Goal: Transaction & Acquisition: Book appointment/travel/reservation

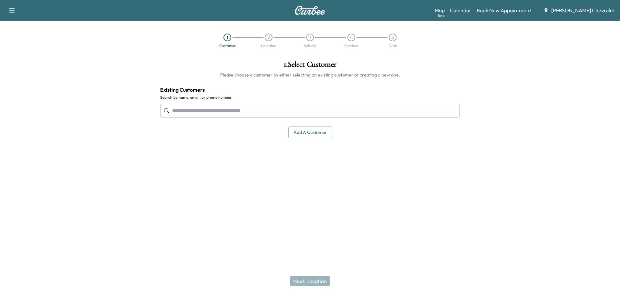
click at [275, 114] on input "text" at bounding box center [310, 111] width 300 height 14
type input "**********"
click at [238, 108] on input "**********" at bounding box center [310, 111] width 300 height 14
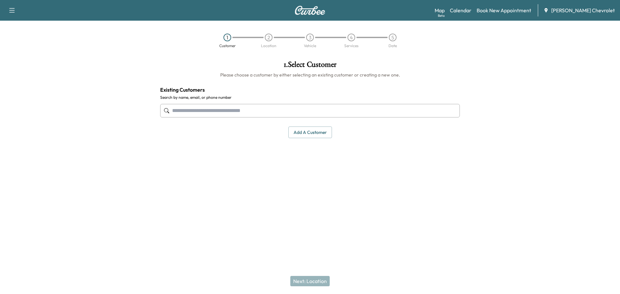
click at [324, 134] on button "Add a customer" at bounding box center [310, 133] width 44 height 12
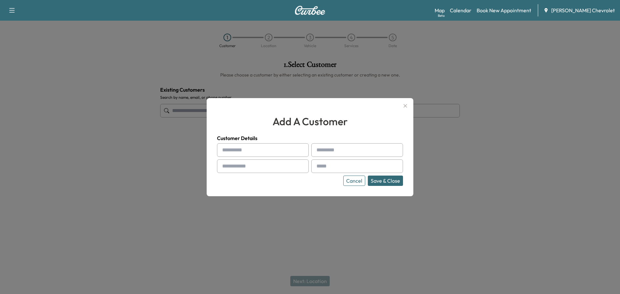
click at [281, 147] on input "text" at bounding box center [263, 150] width 92 height 14
paste input "**********"
drag, startPoint x: 244, startPoint y: 149, endPoint x: 298, endPoint y: 147, distance: 54.6
click at [298, 147] on div "**********" at bounding box center [263, 150] width 92 height 14
type input "*****"
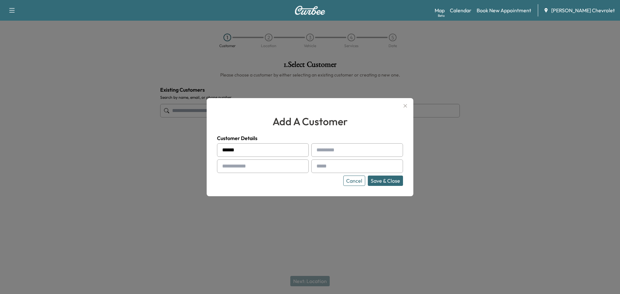
click at [341, 150] on input "text" at bounding box center [357, 150] width 92 height 14
paste input "**********"
drag, startPoint x: 335, startPoint y: 149, endPoint x: 314, endPoint y: 148, distance: 21.3
click at [314, 148] on input "**********" at bounding box center [357, 150] width 92 height 14
click at [329, 148] on input "**********" at bounding box center [357, 150] width 92 height 14
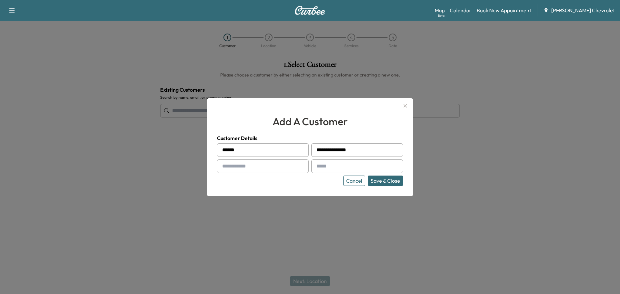
click at [330, 150] on input "**********" at bounding box center [357, 150] width 92 height 14
drag, startPoint x: 332, startPoint y: 150, endPoint x: 251, endPoint y: 145, distance: 80.9
click at [251, 145] on div "**********" at bounding box center [310, 164] width 186 height 43
type input "*********"
click at [267, 170] on input "text" at bounding box center [263, 167] width 92 height 14
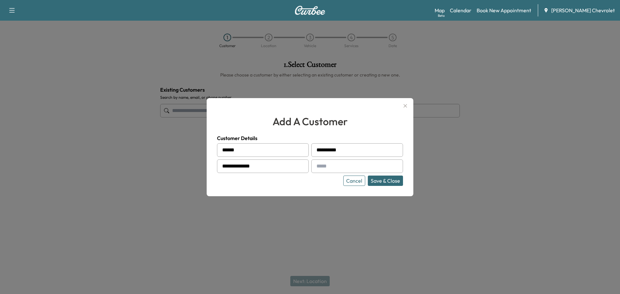
type input "**********"
click at [343, 169] on input "text" at bounding box center [357, 167] width 92 height 14
click at [320, 165] on div at bounding box center [318, 166] width 8 height 8
click at [320, 168] on div at bounding box center [318, 166] width 8 height 8
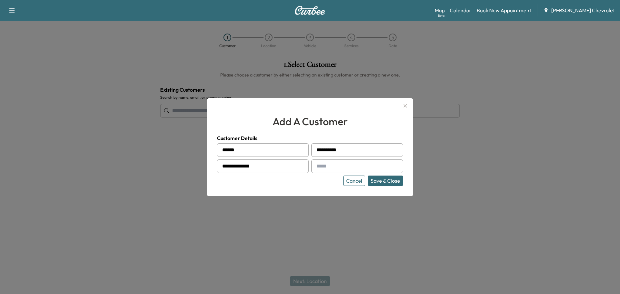
drag, startPoint x: 320, startPoint y: 168, endPoint x: 323, endPoint y: 167, distance: 3.6
click at [321, 167] on div at bounding box center [318, 166] width 8 height 8
drag, startPoint x: 323, startPoint y: 167, endPoint x: 331, endPoint y: 169, distance: 8.4
click at [324, 167] on input "text" at bounding box center [357, 167] width 92 height 14
click at [331, 169] on input "text" at bounding box center [357, 167] width 92 height 14
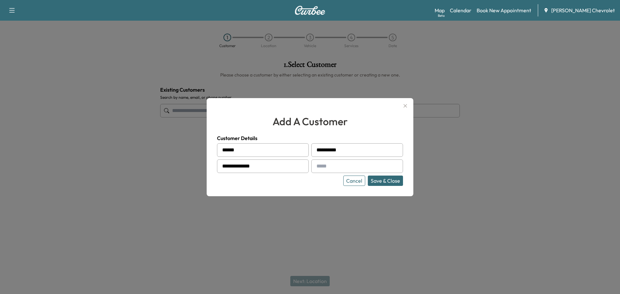
click at [331, 169] on input "text" at bounding box center [357, 167] width 92 height 14
type input "**********"
click at [385, 181] on button "Save & Close" at bounding box center [385, 181] width 35 height 10
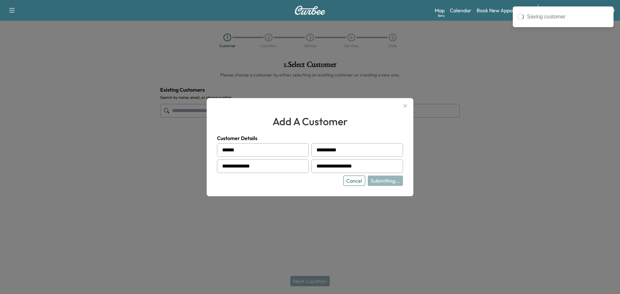
type input "**********"
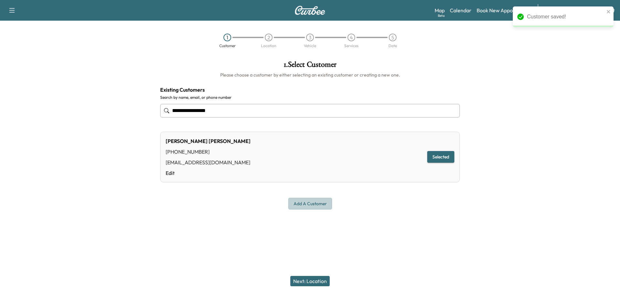
click at [315, 204] on button "Add a customer" at bounding box center [310, 204] width 44 height 12
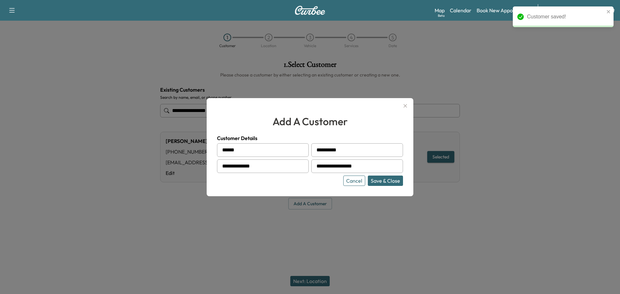
click at [382, 181] on button "Save & Close" at bounding box center [385, 181] width 35 height 10
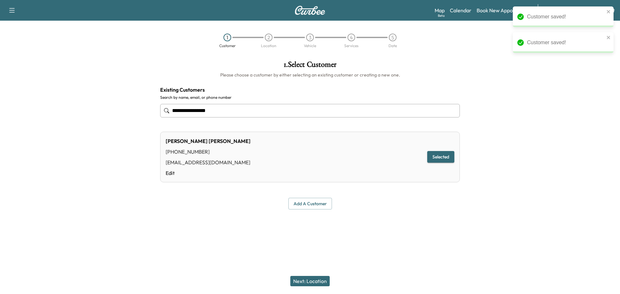
click at [436, 157] on button "Selected" at bounding box center [440, 157] width 27 height 12
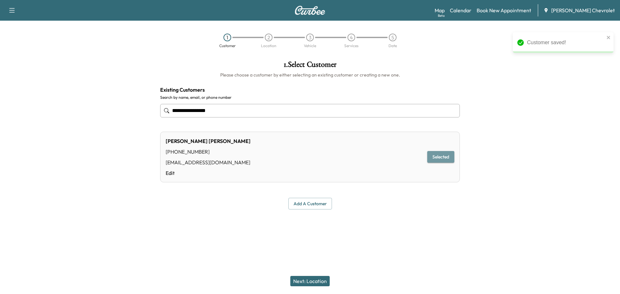
click at [436, 157] on button "Selected" at bounding box center [440, 157] width 27 height 12
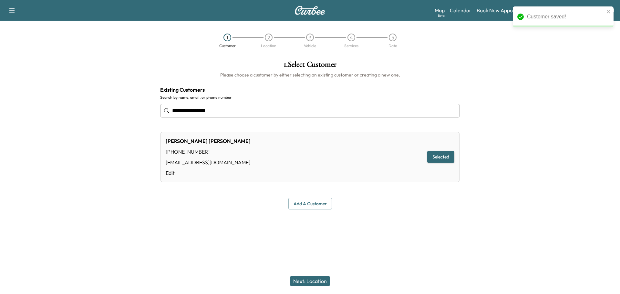
click at [320, 276] on div "Next: Location" at bounding box center [310, 281] width 620 height 26
click at [320, 278] on button "Next: Location" at bounding box center [309, 281] width 39 height 10
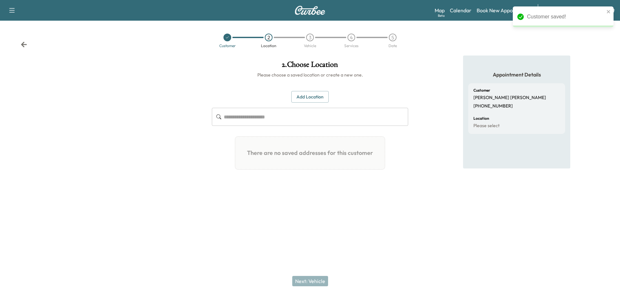
click at [311, 94] on button "Add Location" at bounding box center [309, 97] width 37 height 12
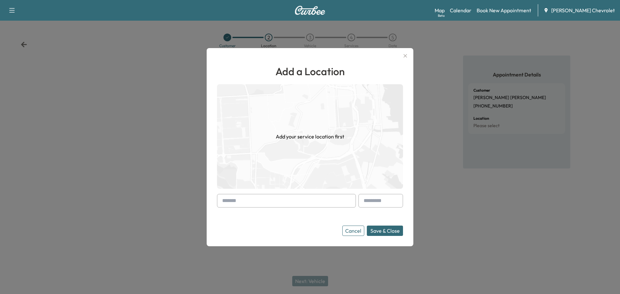
click at [281, 203] on input "text" at bounding box center [286, 201] width 139 height 14
paste input "**********"
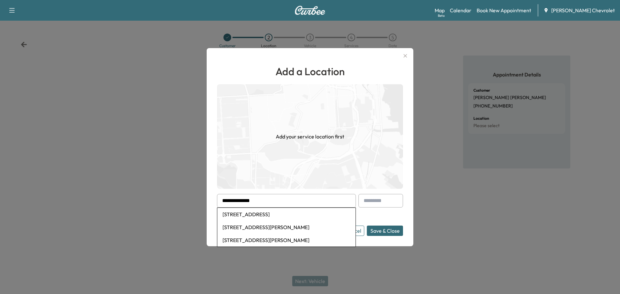
click at [286, 215] on li "[STREET_ADDRESS]" at bounding box center [286, 214] width 138 height 13
type input "**********"
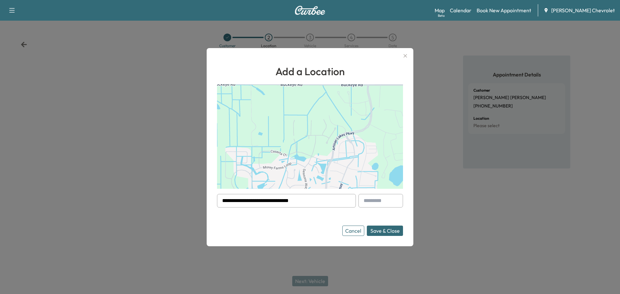
click at [390, 230] on button "Save & Close" at bounding box center [385, 231] width 36 height 10
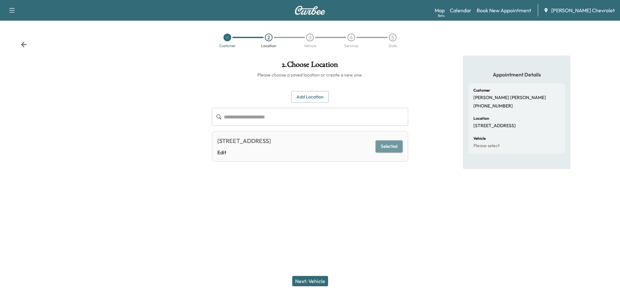
click at [386, 149] on button "Selected" at bounding box center [389, 146] width 27 height 12
click at [398, 147] on button "Selected" at bounding box center [389, 146] width 27 height 12
click at [309, 278] on button "Next: Vehicle" at bounding box center [310, 281] width 36 height 10
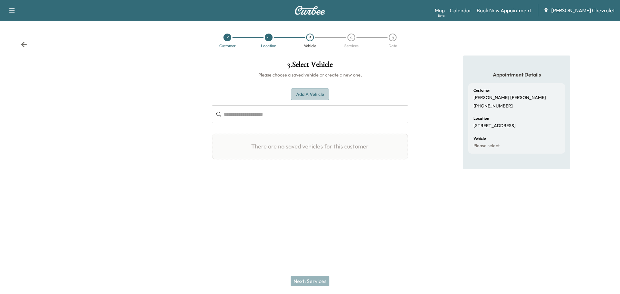
click at [310, 97] on button "Add a Vehicle" at bounding box center [310, 94] width 38 height 12
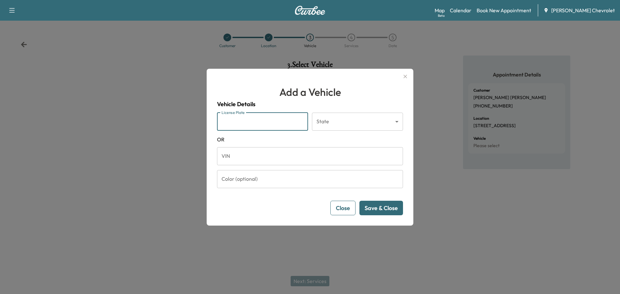
click at [249, 123] on input "License Plate" at bounding box center [262, 122] width 91 height 18
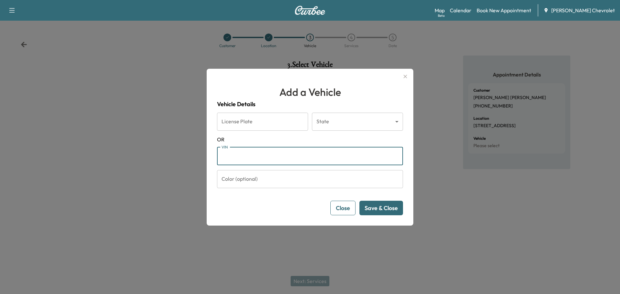
drag, startPoint x: 249, startPoint y: 123, endPoint x: 230, endPoint y: 157, distance: 38.7
click at [223, 159] on input "VIN" at bounding box center [310, 156] width 186 height 18
click at [233, 156] on input "VIN" at bounding box center [310, 156] width 186 height 18
paste input "**********"
type input "**********"
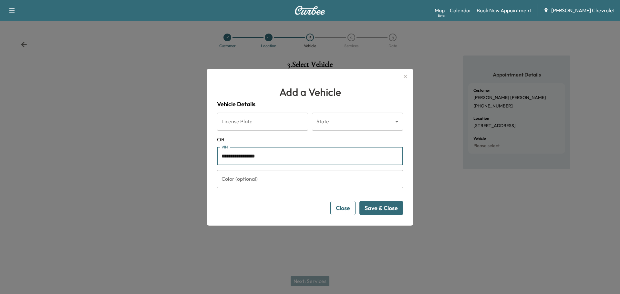
click at [398, 177] on input "Color (optional)" at bounding box center [310, 179] width 186 height 18
click at [386, 211] on button "Save & Close" at bounding box center [381, 208] width 44 height 15
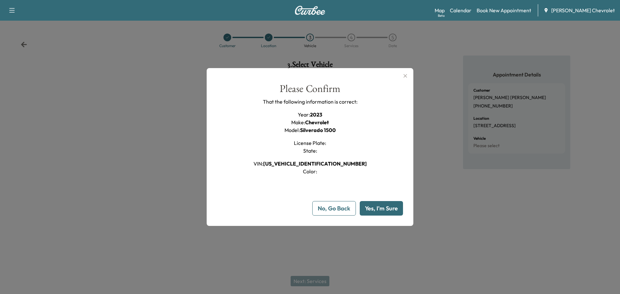
click at [389, 210] on button "Yes, I'm Sure" at bounding box center [381, 208] width 43 height 15
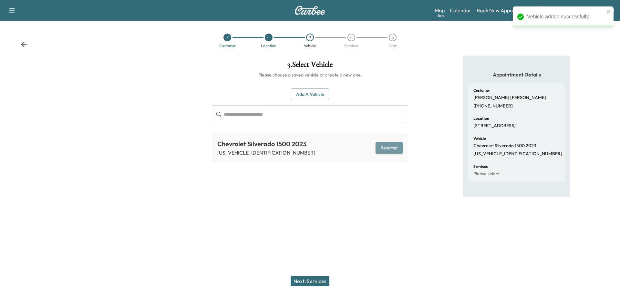
click at [389, 149] on button "Selected" at bounding box center [389, 148] width 27 height 12
click at [320, 280] on button "Next: Services" at bounding box center [310, 281] width 39 height 10
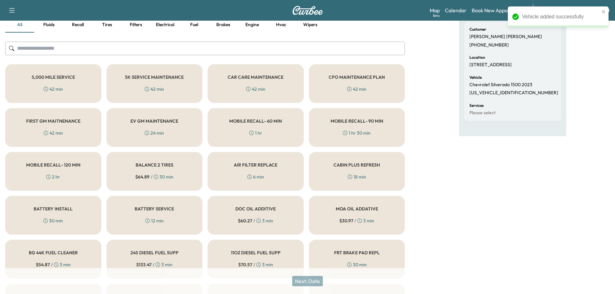
scroll to position [75, 0]
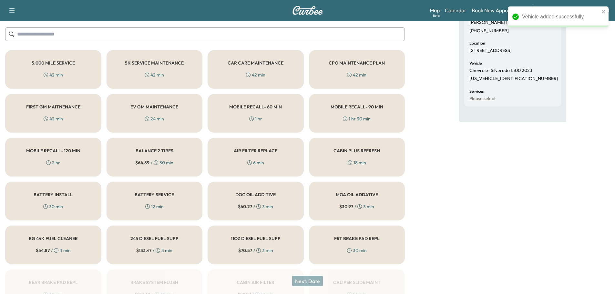
click at [351, 108] on h5 "MOBILE RECALL- 90 MIN" at bounding box center [357, 107] width 53 height 5
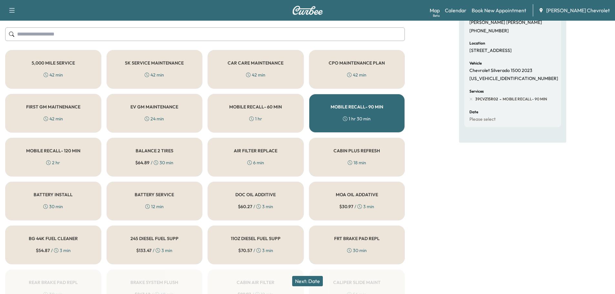
click at [367, 106] on h5 "MOBILE RECALL- 90 MIN" at bounding box center [357, 107] width 53 height 5
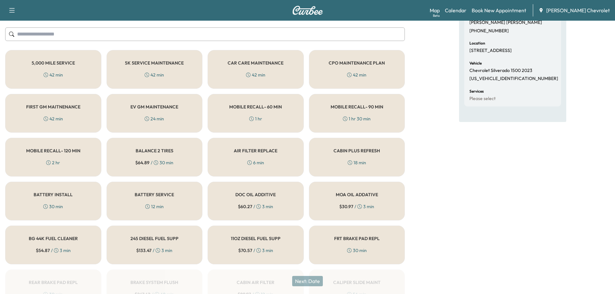
click at [263, 112] on div "MOBILE RECALL- 60 MIN 1 hr" at bounding box center [256, 113] width 96 height 39
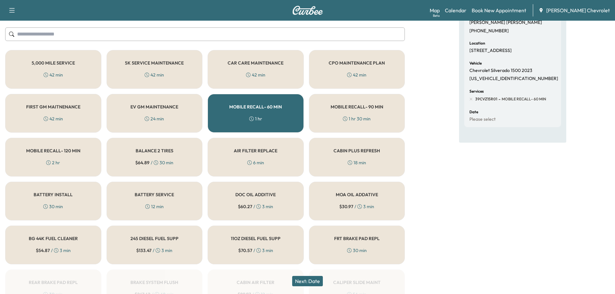
click at [337, 109] on h5 "MOBILE RECALL- 90 MIN" at bounding box center [357, 107] width 53 height 5
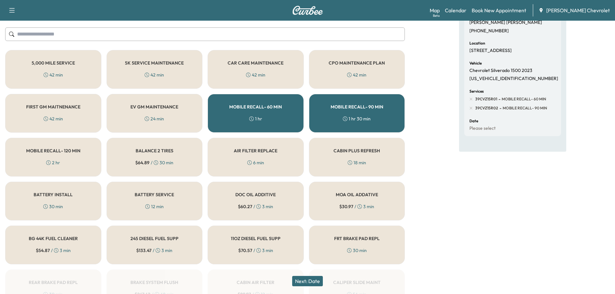
click at [312, 283] on button "Next: Date" at bounding box center [307, 281] width 31 height 10
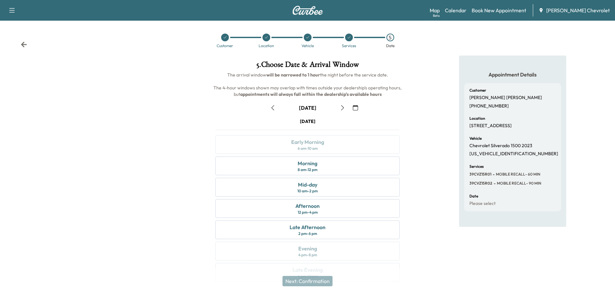
click at [343, 107] on icon "button" at bounding box center [342, 107] width 5 height 5
click at [344, 107] on icon "button" at bounding box center [342, 107] width 5 height 5
drag, startPoint x: 344, startPoint y: 107, endPoint x: 409, endPoint y: 112, distance: 65.5
click at [396, 113] on div "September [DATE] S M T W T F S 31 1 2 3 4 5 6 7 8 9 10 11 12 13 14 15 16 17 18 …" at bounding box center [307, 191] width 195 height 187
click at [414, 113] on div "Appointment Details Customer [PERSON_NAME] [PHONE_NUMBER] Location [STREET_ADDR…" at bounding box center [512, 173] width 205 height 234
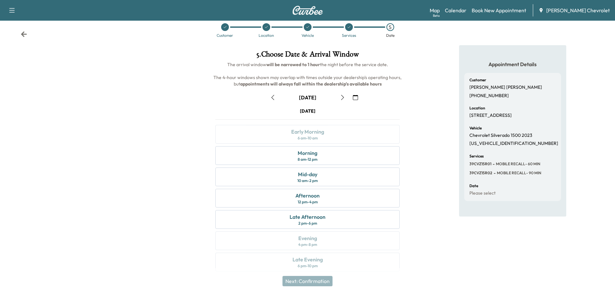
scroll to position [16, 0]
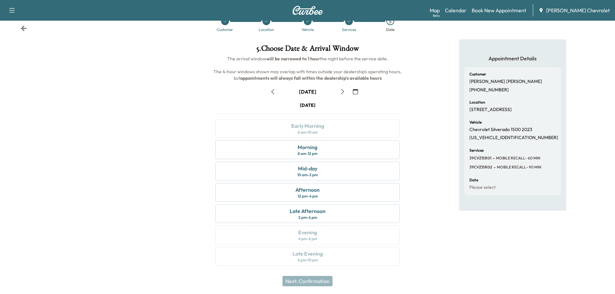
click at [424, 120] on div "Appointment Details Customer [PERSON_NAME] [PHONE_NUMBER] Location [STREET_ADDR…" at bounding box center [512, 156] width 205 height 234
click at [430, 161] on div "Appointment Details Customer [PERSON_NAME] [PHONE_NUMBER] Location [STREET_ADDR…" at bounding box center [512, 156] width 205 height 234
click at [322, 197] on div "Afternoon 12 pm - 4 pm" at bounding box center [307, 192] width 184 height 19
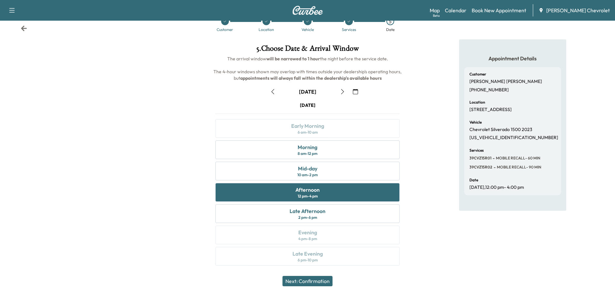
click at [314, 281] on button "Next: Confirmation" at bounding box center [308, 281] width 50 height 10
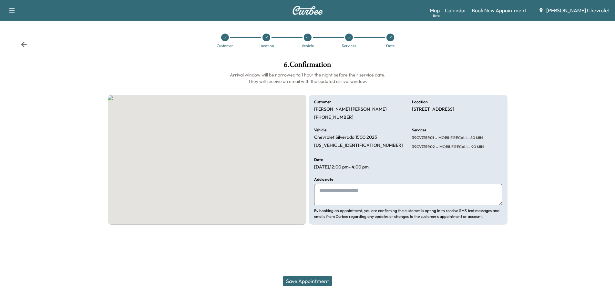
scroll to position [0, 0]
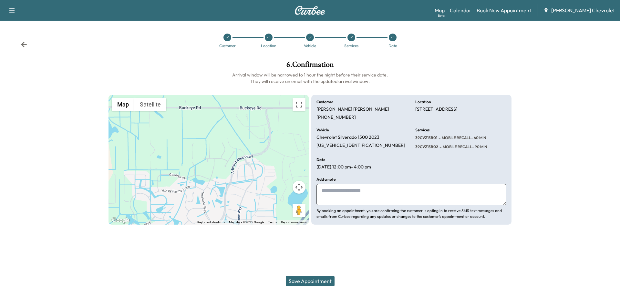
click at [325, 191] on textarea at bounding box center [411, 194] width 190 height 21
click at [359, 193] on textarea at bounding box center [411, 194] width 190 height 21
type textarea "**********"
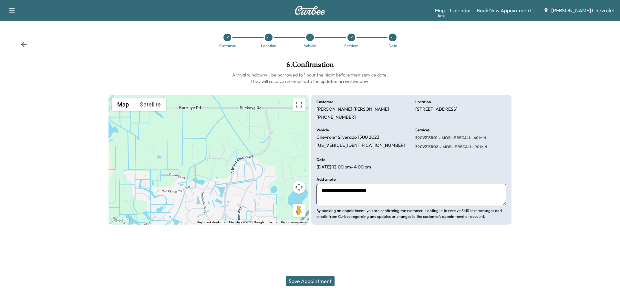
click at [314, 282] on button "Save Appointment" at bounding box center [310, 281] width 49 height 10
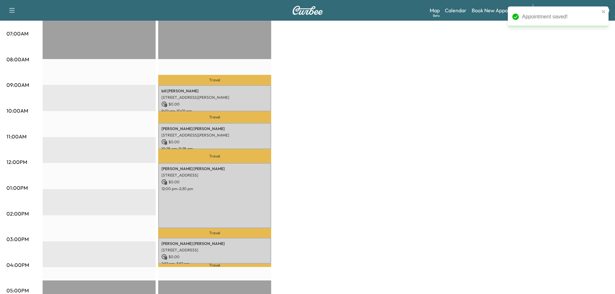
scroll to position [130, 0]
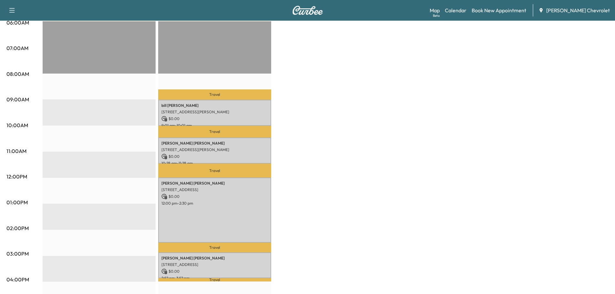
click at [380, 189] on div "BrightDrop Revenue $ 0.00 EST Start Equinox EV Revenue $ 0.00 Work Time 330 min…" at bounding box center [326, 196] width 566 height 484
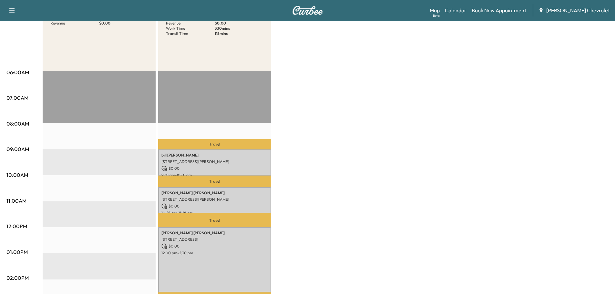
scroll to position [151, 0]
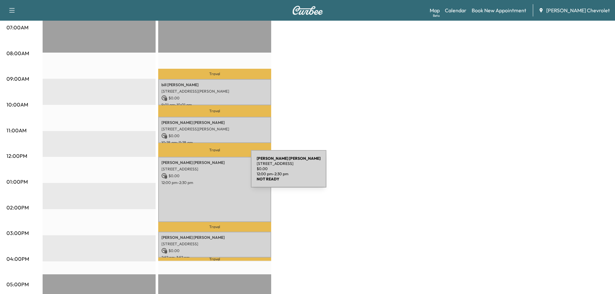
click at [202, 173] on p "$ 0.00" at bounding box center [214, 176] width 107 height 6
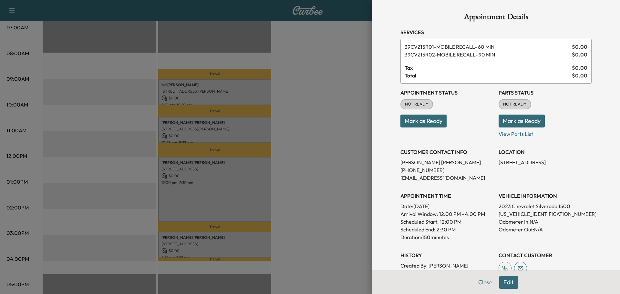
drag, startPoint x: 576, startPoint y: 161, endPoint x: 496, endPoint y: 161, distance: 79.8
click at [496, 161] on div "Appointment Details Services 39CVZ15R01 - MOBILE RECALL- 60 MIN $ 0.00 39CVZ15R…" at bounding box center [496, 183] width 207 height 367
drag, startPoint x: 496, startPoint y: 161, endPoint x: 492, endPoint y: 157, distance: 5.9
click at [492, 157] on div "Appointment Status NOT READY Mark as Ready Parts Status NOT READY Mark as Ready…" at bounding box center [495, 181] width 191 height 194
drag, startPoint x: 494, startPoint y: 161, endPoint x: 598, endPoint y: 165, distance: 103.4
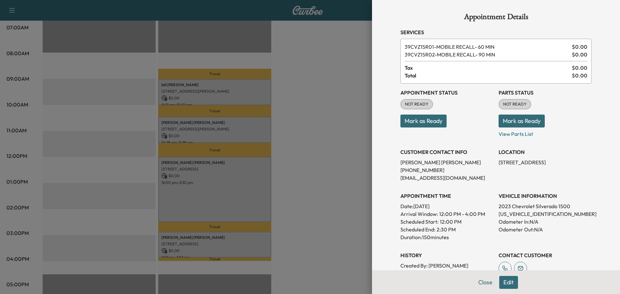
click at [598, 165] on div "Appointment Details Services 39CVZ15R01 - MOBILE RECALL- 60 MIN $ 0.00 39CVZ15R…" at bounding box center [496, 147] width 248 height 294
copy p "[STREET_ADDRESS]"
drag, startPoint x: 449, startPoint y: 177, endPoint x: 398, endPoint y: 176, distance: 51.0
click at [393, 177] on div "Appointment Details Services 39CVZ15R01 - MOBILE RECALL- 60 MIN $ 0.00 39CVZ15R…" at bounding box center [496, 183] width 207 height 367
copy p "[EMAIL_ADDRESS][DOMAIN_NAME]"
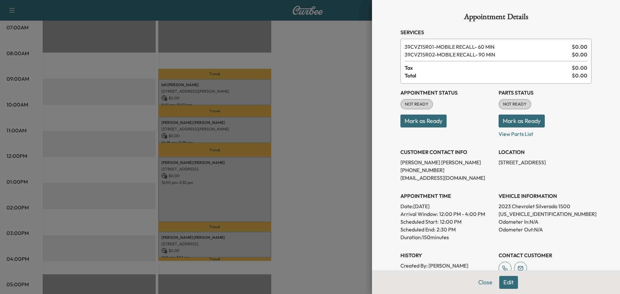
click at [288, 119] on div at bounding box center [310, 147] width 620 height 294
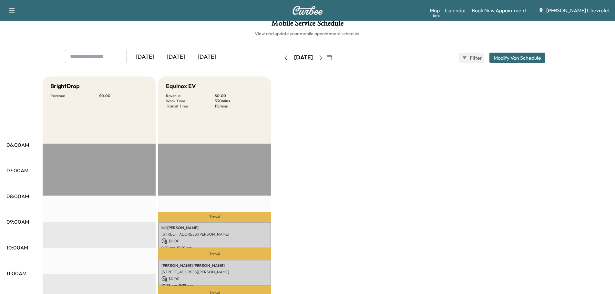
scroll to position [0, 0]
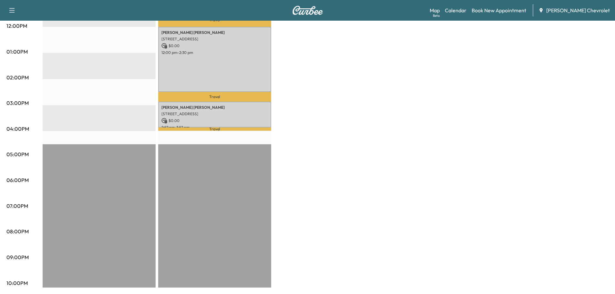
drag, startPoint x: 110, startPoint y: 115, endPoint x: 113, endPoint y: 123, distance: 8.2
click at [109, 115] on div "EST Start" at bounding box center [99, 79] width 113 height 417
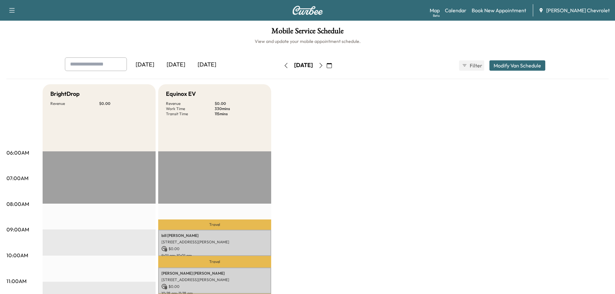
click at [108, 115] on div "BrightDrop Revenue $ 0.00" at bounding box center [99, 117] width 113 height 67
click at [509, 13] on link "Book New Appointment" at bounding box center [499, 10] width 55 height 8
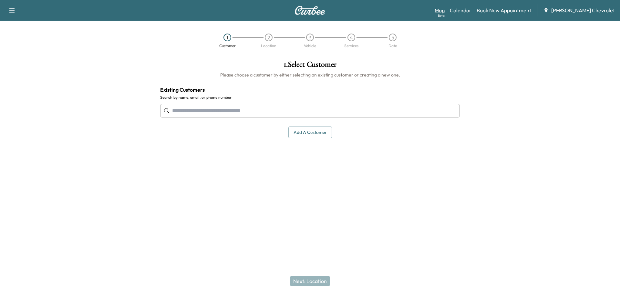
click at [445, 10] on link "Map Beta" at bounding box center [440, 10] width 10 height 8
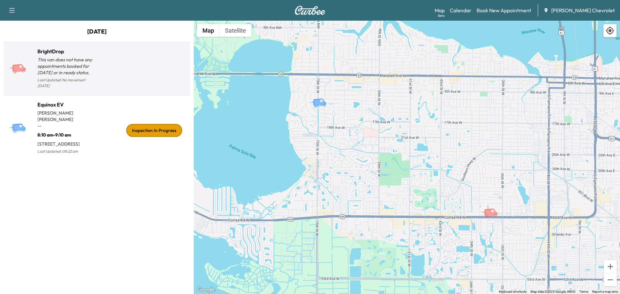
click at [122, 62] on div at bounding box center [142, 71] width 90 height 37
click at [119, 64] on div at bounding box center [142, 71] width 90 height 37
click at [109, 65] on div at bounding box center [142, 71] width 90 height 37
click at [85, 63] on p "This van does not have any appointments booked for [DATE] or in ready status." at bounding box center [66, 66] width 59 height 19
click at [119, 71] on div at bounding box center [142, 71] width 90 height 37
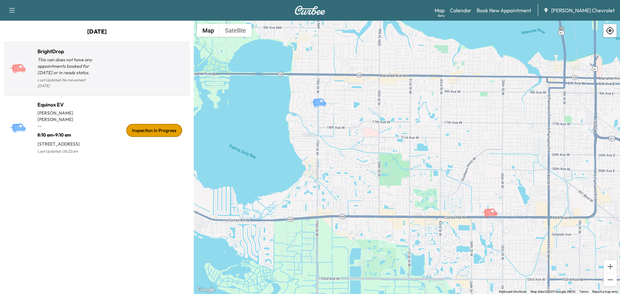
click at [108, 75] on div at bounding box center [142, 71] width 90 height 37
click at [92, 77] on p "Last Updated: No movement [DATE]" at bounding box center [66, 83] width 59 height 14
click at [75, 78] on p "Last Updated: No movement [DATE]" at bounding box center [66, 83] width 59 height 14
click at [112, 74] on div at bounding box center [142, 71] width 90 height 37
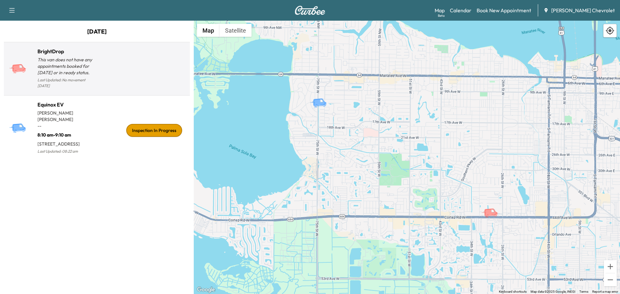
click at [119, 71] on div at bounding box center [142, 71] width 90 height 37
click at [144, 60] on div at bounding box center [142, 71] width 90 height 37
click at [101, 51] on div "BrightDrop This van does not have any appointments booked for [DATE] or in read…" at bounding box center [96, 69] width 183 height 48
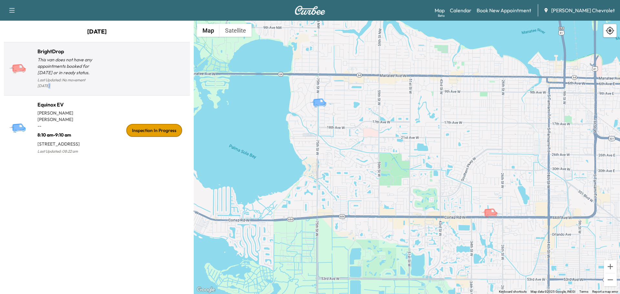
click at [101, 51] on div "BrightDrop This van does not have any appointments booked for [DATE] or in read…" at bounding box center [96, 69] width 183 height 48
click at [46, 62] on p "This van does not have any appointments booked for [DATE] or in ready status." at bounding box center [66, 66] width 59 height 19
click at [44, 59] on p "This van does not have any appointments booked for [DATE] or in ready status." at bounding box center [66, 66] width 59 height 19
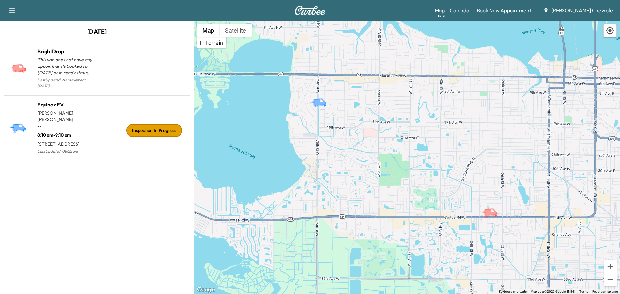
click at [11, 7] on icon "button" at bounding box center [12, 10] width 8 height 8
click at [11, 10] on icon "button" at bounding box center [12, 10] width 8 height 8
click at [95, 8] on div "Support Log Out Map Beta Calendar Book New Appointment [PERSON_NAME] Chevrolet" at bounding box center [310, 10] width 620 height 21
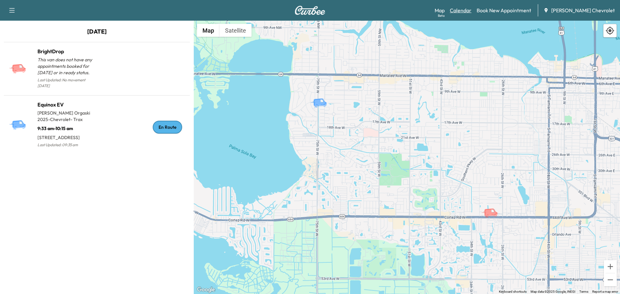
click at [471, 8] on link "Calendar" at bounding box center [461, 10] width 22 height 8
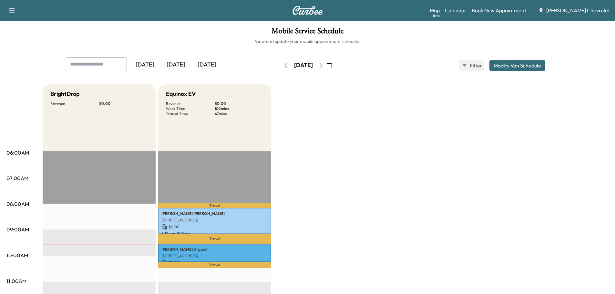
click at [313, 65] on div "[DATE]" at bounding box center [303, 65] width 19 height 8
click at [324, 67] on icon "button" at bounding box center [320, 65] width 5 height 5
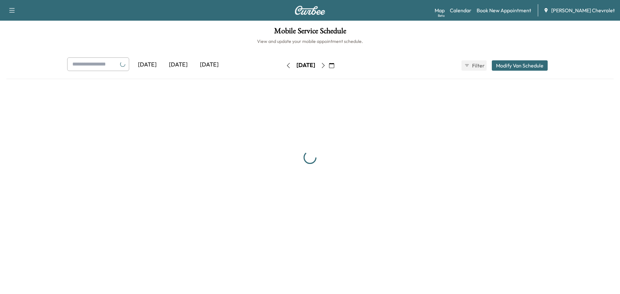
click at [329, 67] on div "[DATE]" at bounding box center [306, 65] width 46 height 10
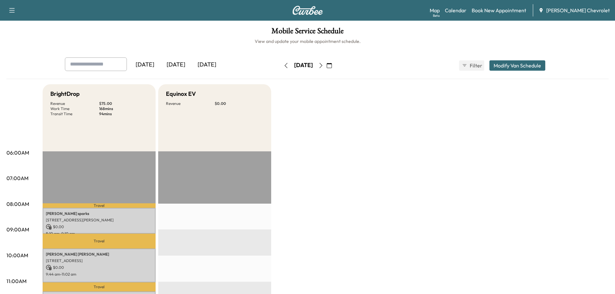
click at [326, 67] on button "button" at bounding box center [320, 65] width 11 height 10
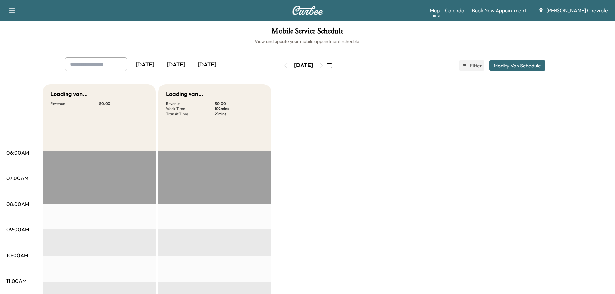
click at [324, 67] on icon "button" at bounding box center [320, 65] width 5 height 5
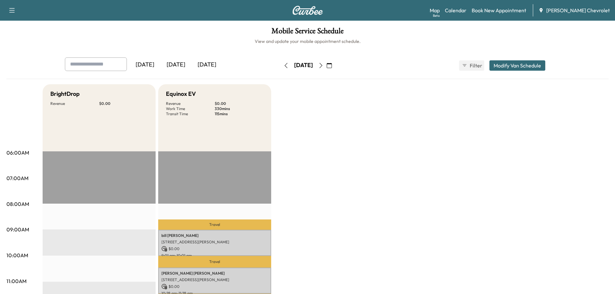
scroll to position [151, 0]
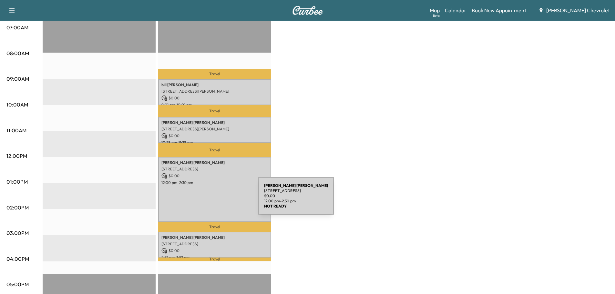
click at [210, 200] on div "[PERSON_NAME] [STREET_ADDRESS][PERSON_NAME] $ 0.00 12:00 pm - 2:30 pm" at bounding box center [214, 189] width 113 height 65
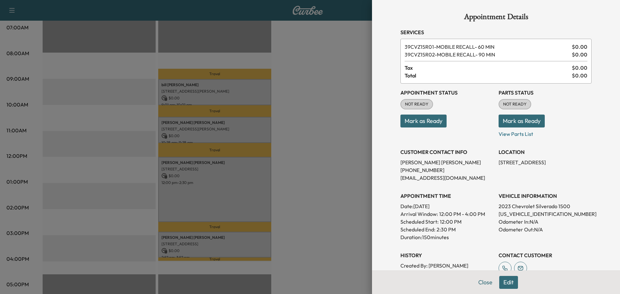
click at [314, 93] on div at bounding box center [310, 147] width 620 height 294
